Goal: Task Accomplishment & Management: Manage account settings

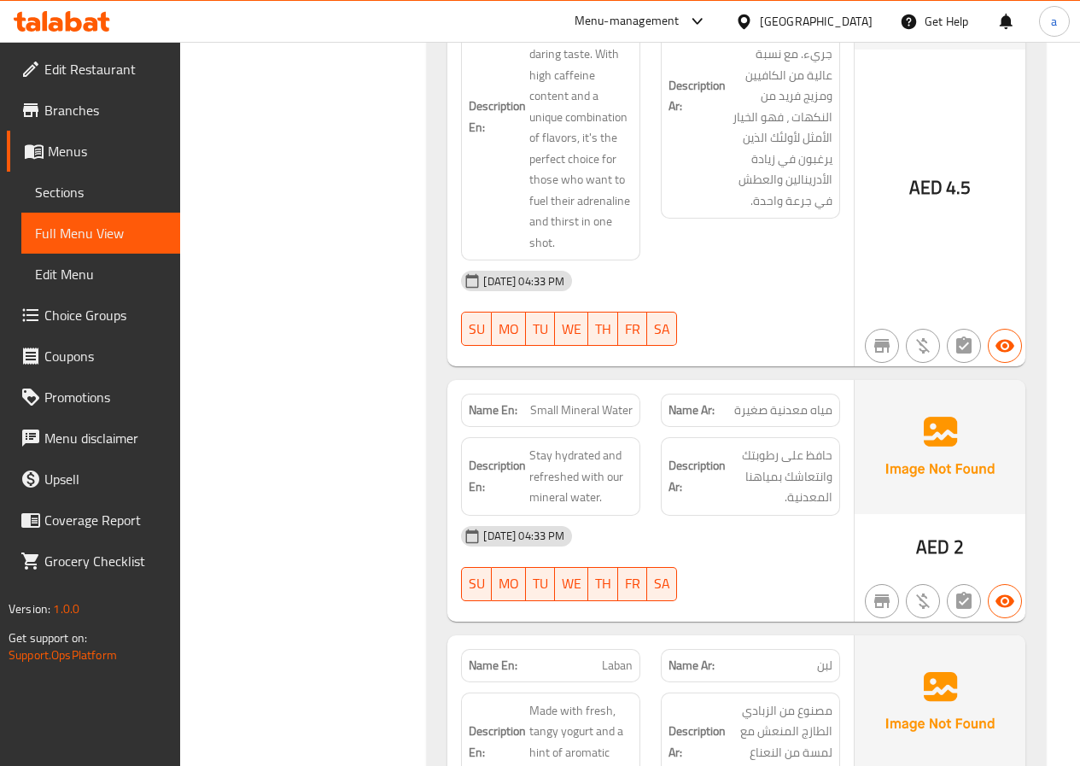
scroll to position [14722, 0]
click at [85, 100] on span "Branches" at bounding box center [105, 110] width 122 height 20
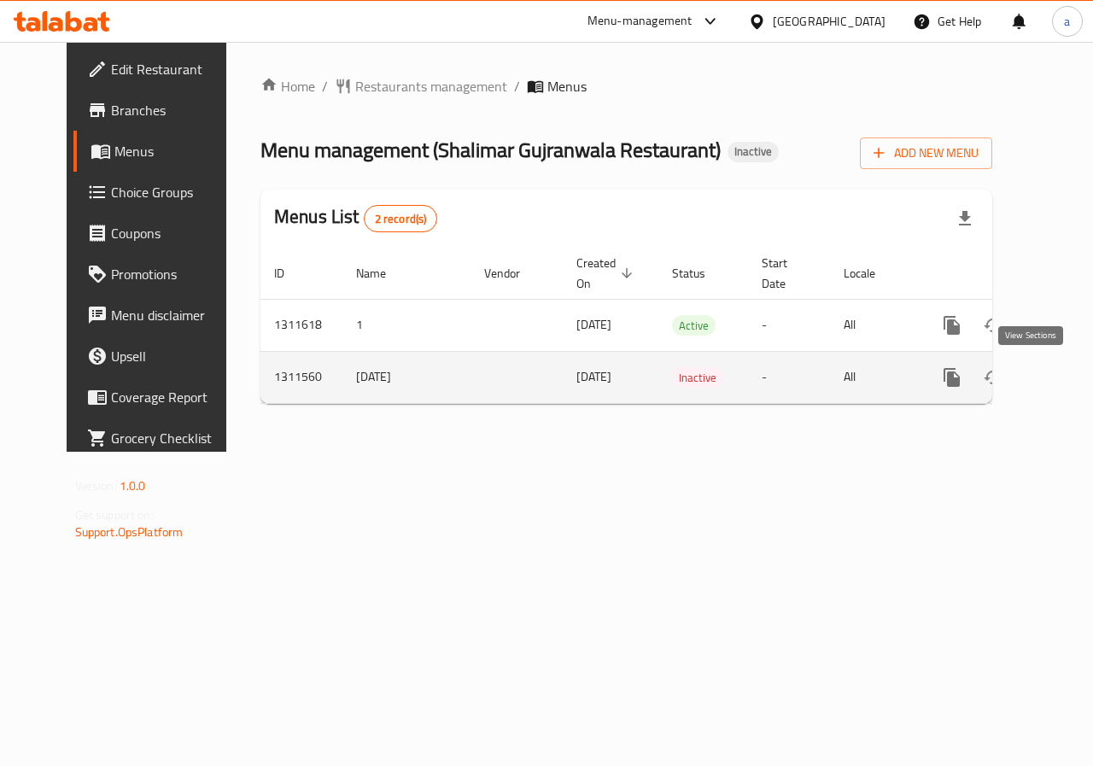
click at [1065, 377] on icon "enhanced table" at bounding box center [1075, 377] width 20 height 20
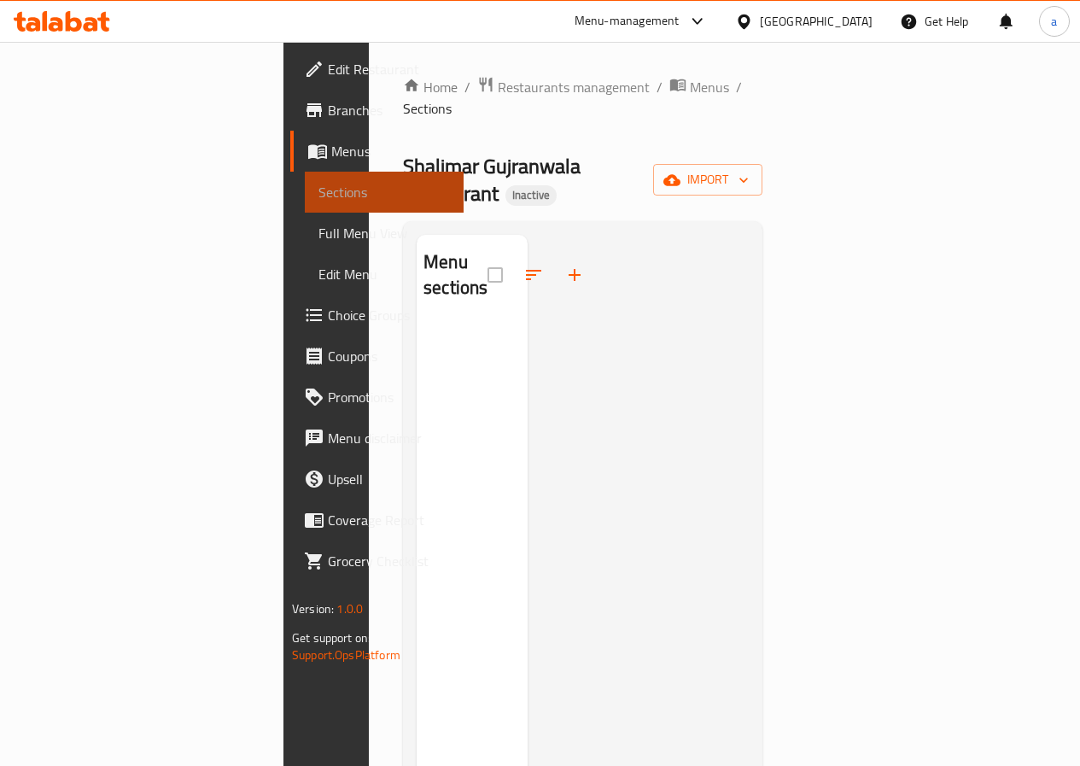
click at [318, 192] on span "Sections" at bounding box center [383, 192] width 131 height 20
click at [331, 161] on span "Menus" at bounding box center [390, 151] width 119 height 20
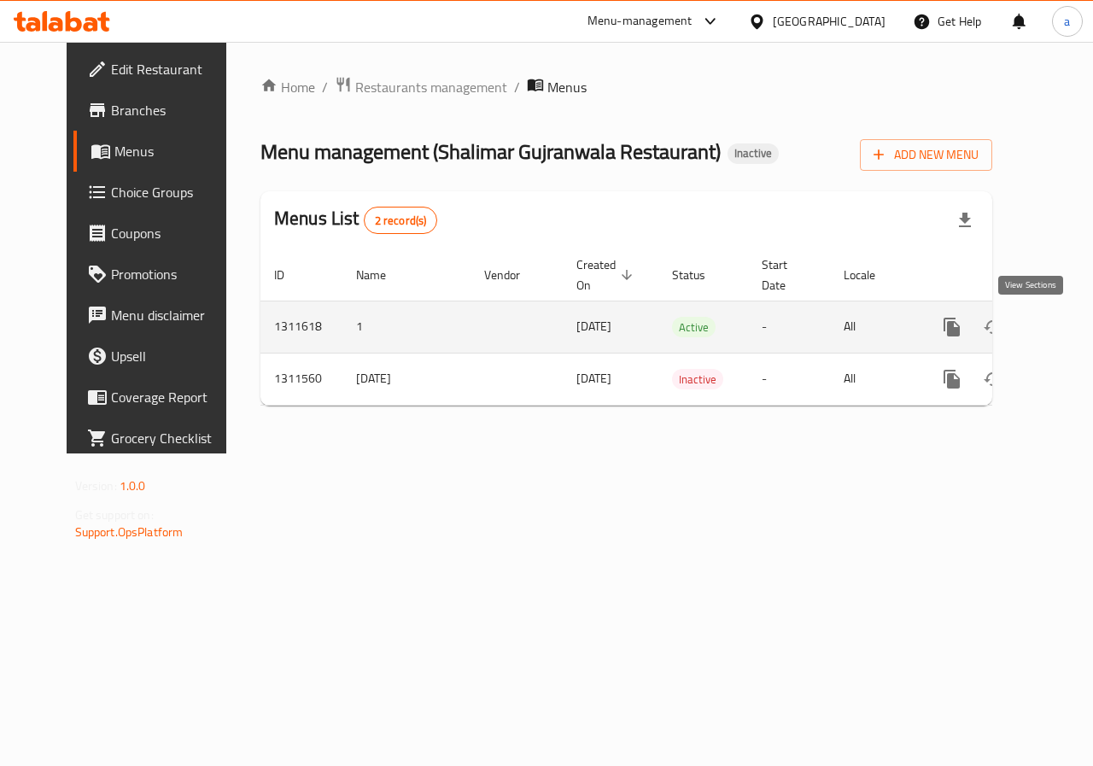
click at [1067, 329] on icon "enhanced table" at bounding box center [1074, 326] width 15 height 15
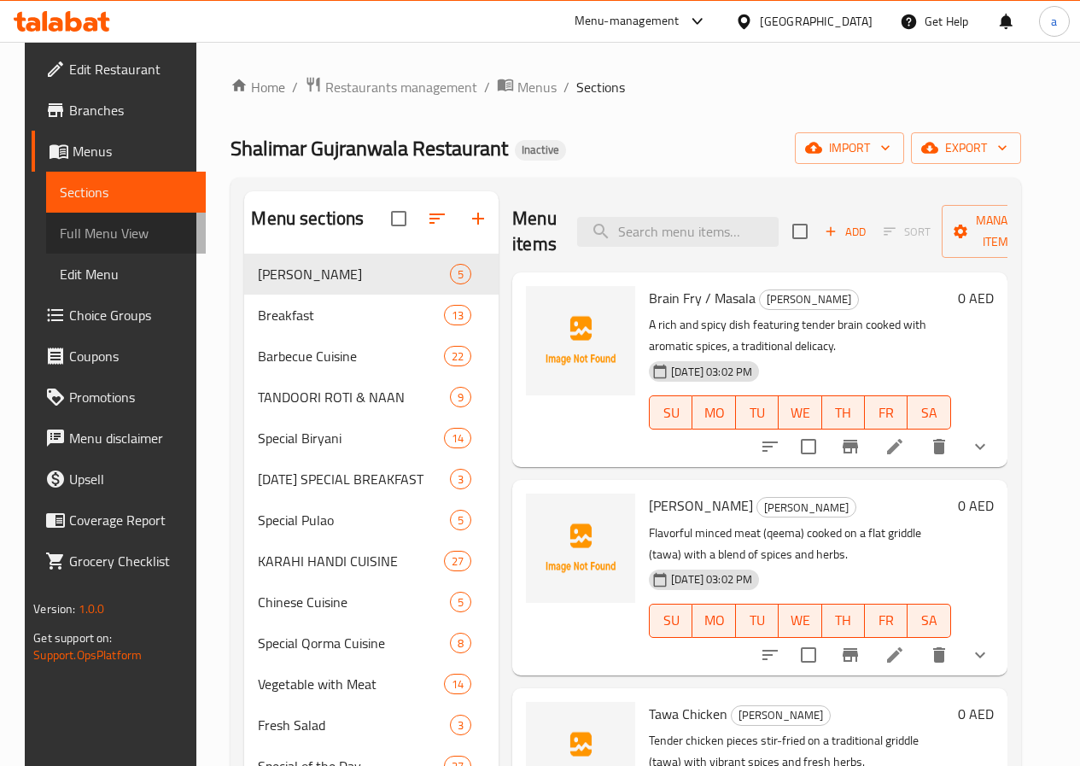
click at [79, 249] on link "Full Menu View" at bounding box center [125, 233] width 159 height 41
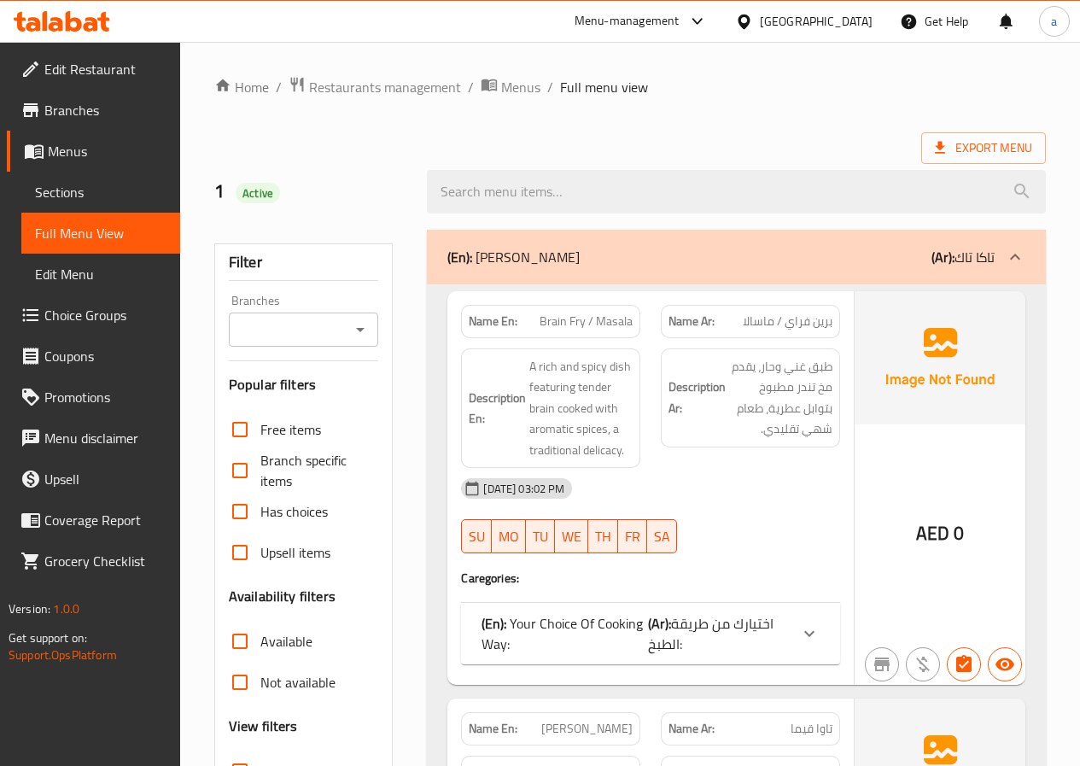
scroll to position [342, 0]
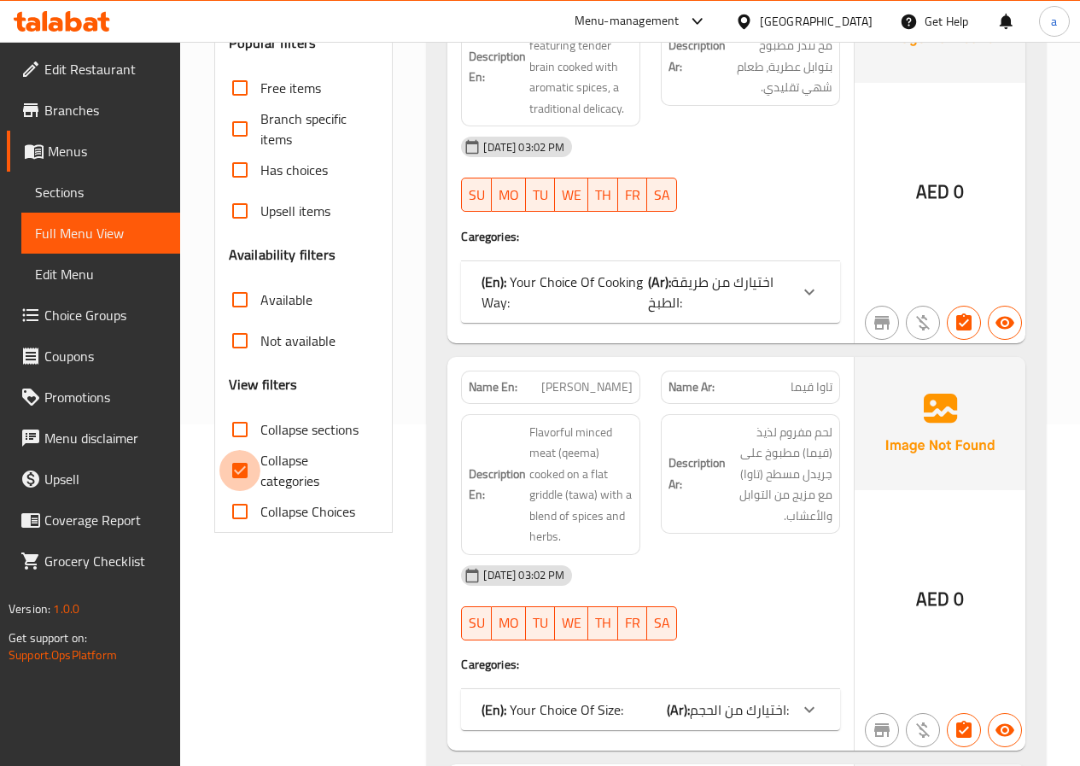
click at [231, 463] on input "Collapse categories" at bounding box center [239, 470] width 41 height 41
checkbox input "false"
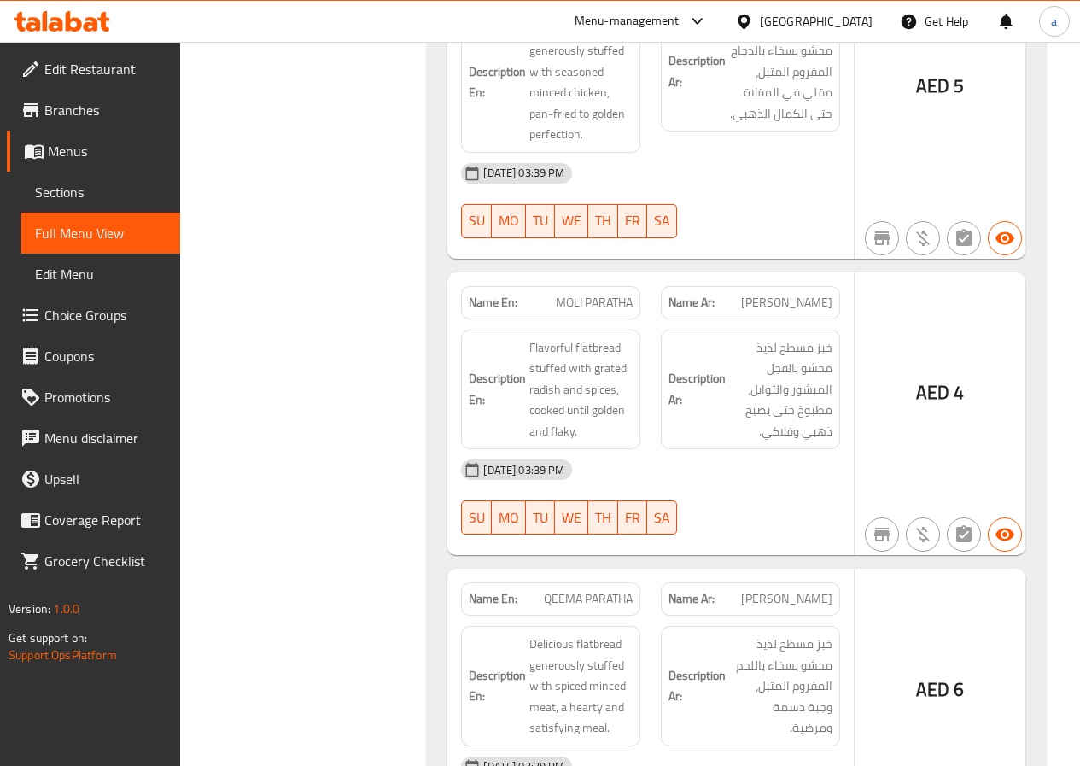
scroll to position [4525, 0]
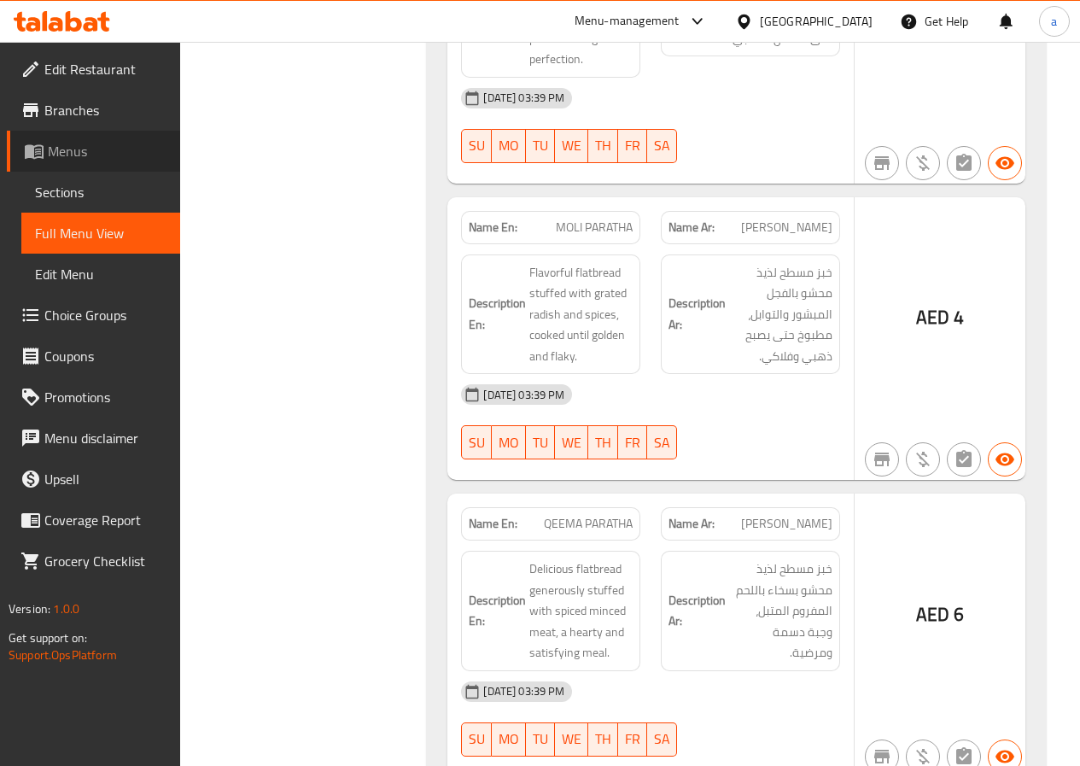
click at [52, 161] on span "Menus" at bounding box center [107, 151] width 119 height 20
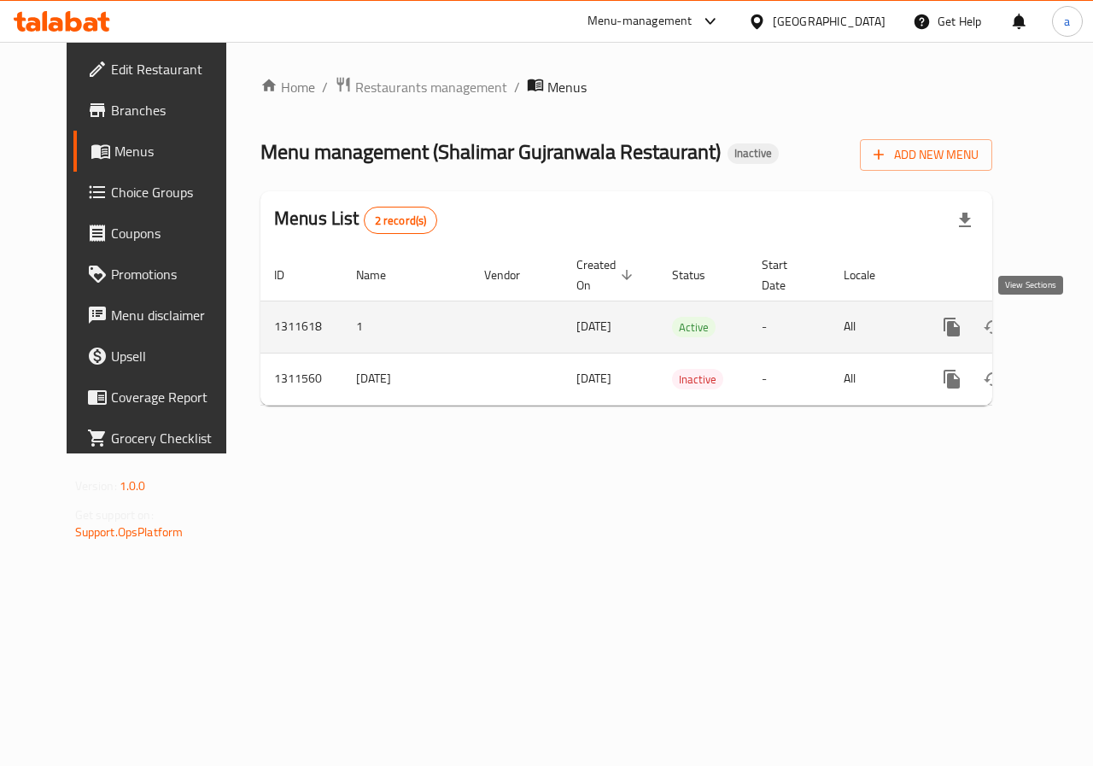
click at [1054, 312] on link "enhanced table" at bounding box center [1074, 327] width 41 height 41
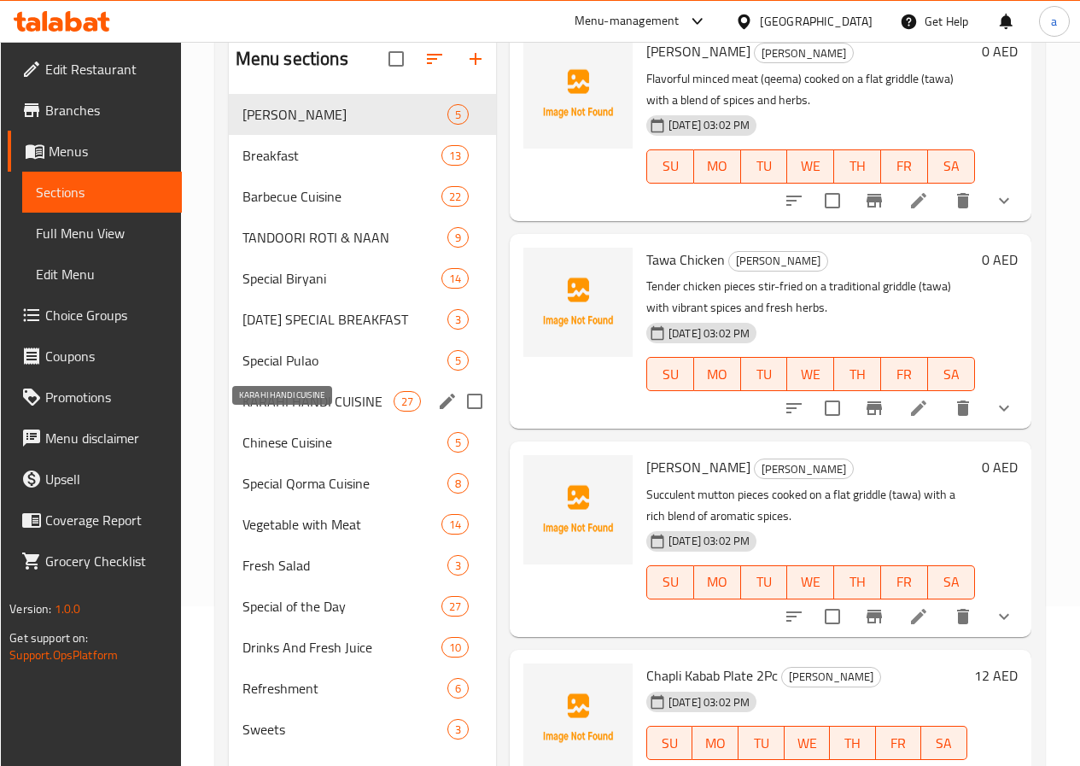
scroll to position [239, 0]
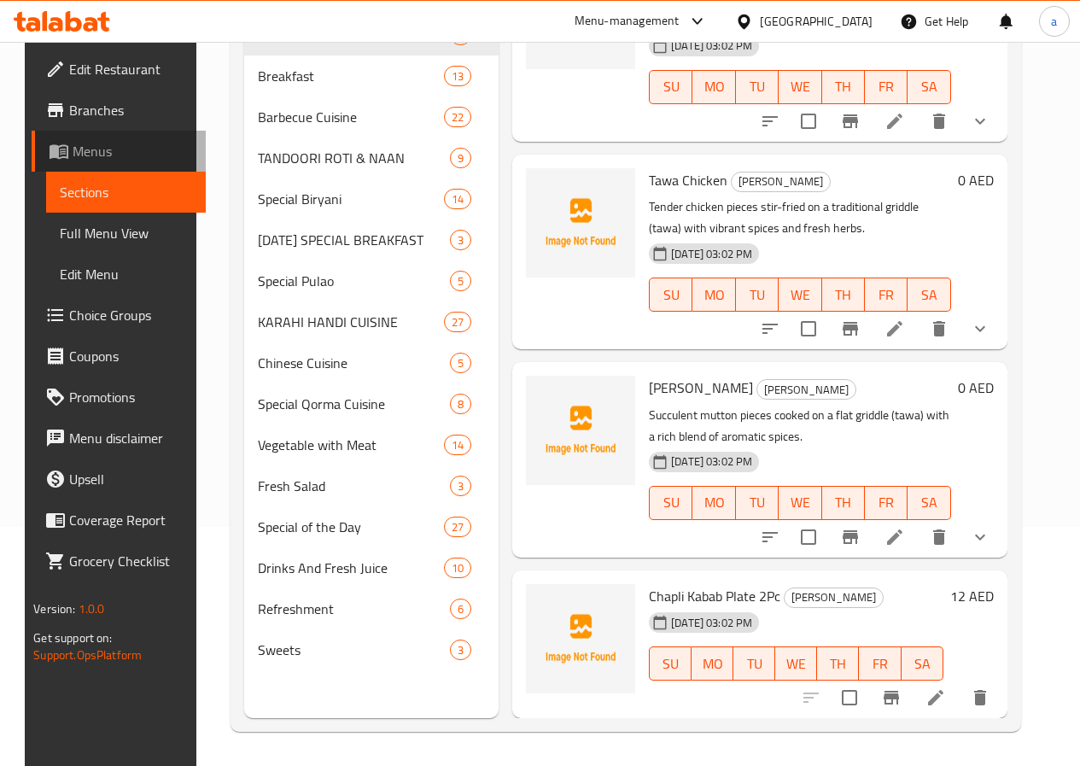
click at [97, 154] on span "Menus" at bounding box center [132, 151] width 119 height 20
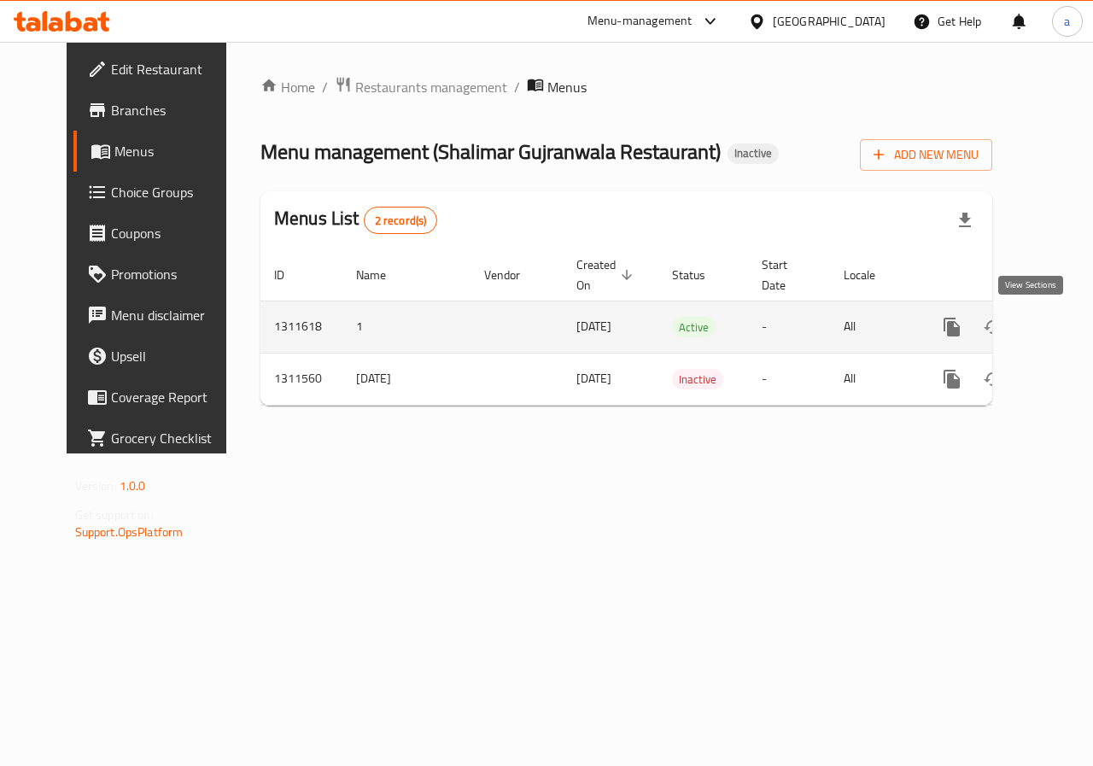
click at [1054, 330] on link "enhanced table" at bounding box center [1074, 327] width 41 height 41
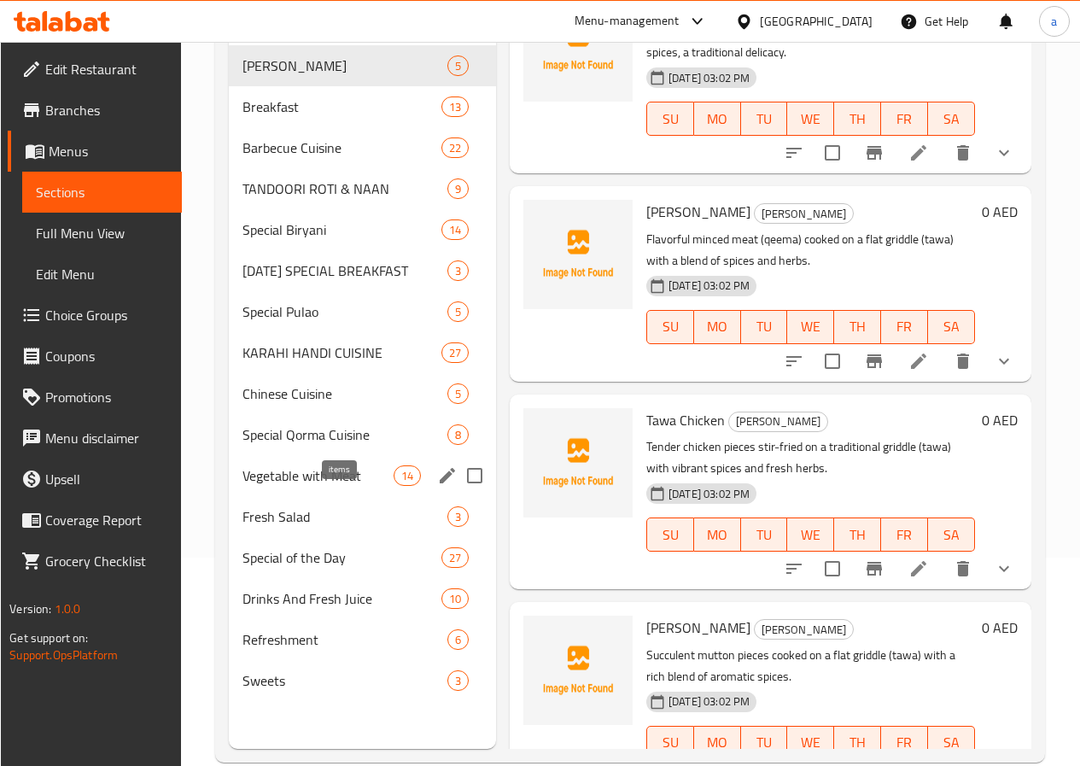
scroll to position [239, 0]
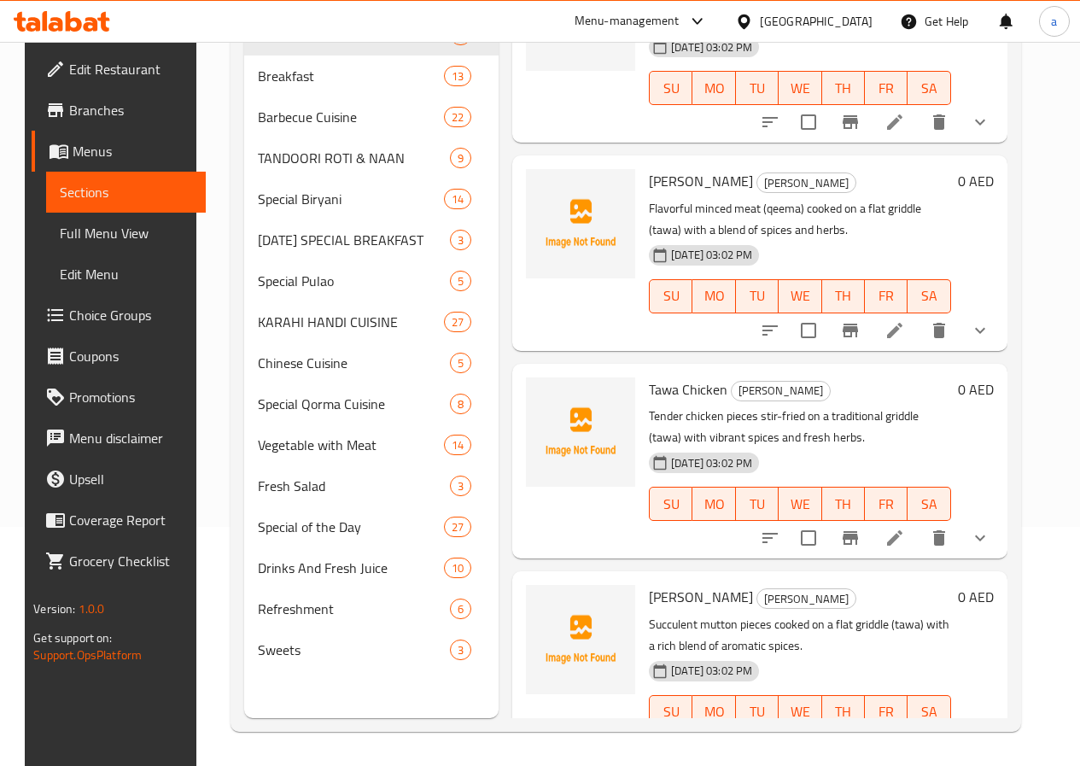
drag, startPoint x: 558, startPoint y: 97, endPoint x: 588, endPoint y: 112, distance: 33.2
click at [588, 112] on div "Brain Fry / Masala Taka Tak A rich and spicy dish featuring tender brain cooked…" at bounding box center [760, 45] width 482 height 181
